Goal: Navigation & Orientation: Find specific page/section

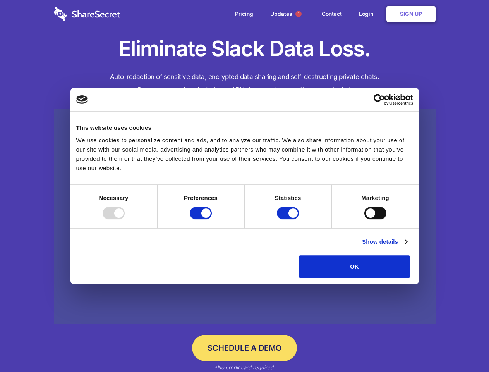
click at [125, 219] on div at bounding box center [114, 213] width 22 height 12
click at [212, 219] on input "Preferences" at bounding box center [201, 213] width 22 height 12
checkbox input "false"
click at [289, 219] on input "Statistics" at bounding box center [288, 213] width 22 height 12
checkbox input "false"
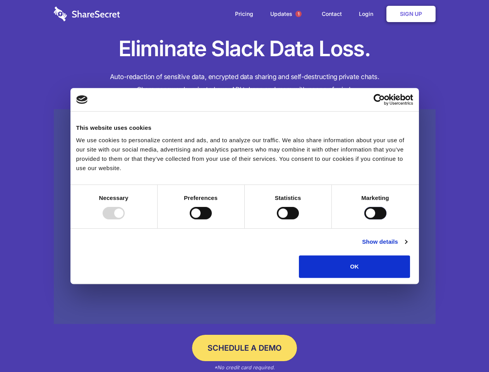
click at [364, 219] on input "Marketing" at bounding box center [375, 213] width 22 height 12
checkbox input "true"
click at [407, 246] on link "Show details" at bounding box center [384, 241] width 45 height 9
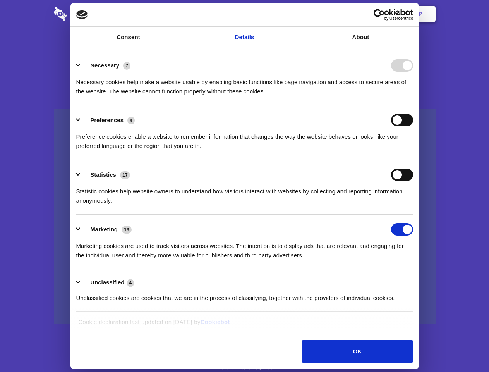
click at [413, 151] on div "Preference cookies enable a website to remember information that changes the wa…" at bounding box center [244, 138] width 337 height 24
click at [298, 14] on span "1" at bounding box center [298, 14] width 6 height 6
